Goal: Check status: Check status

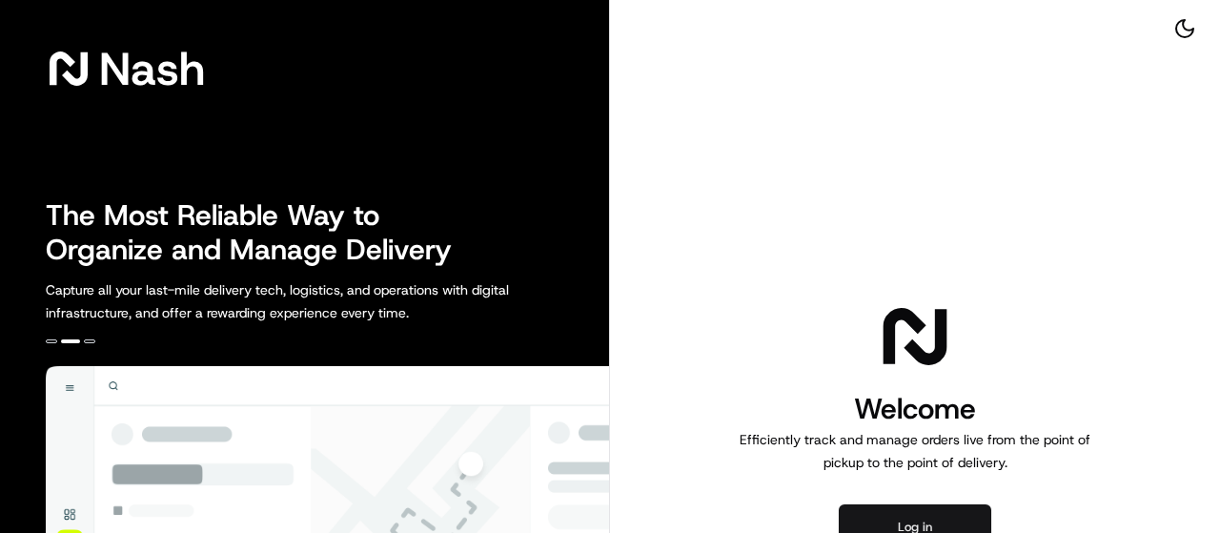
click at [896, 516] on button "Log in" at bounding box center [915, 527] width 152 height 46
